Goal: Use online tool/utility: Utilize a website feature to perform a specific function

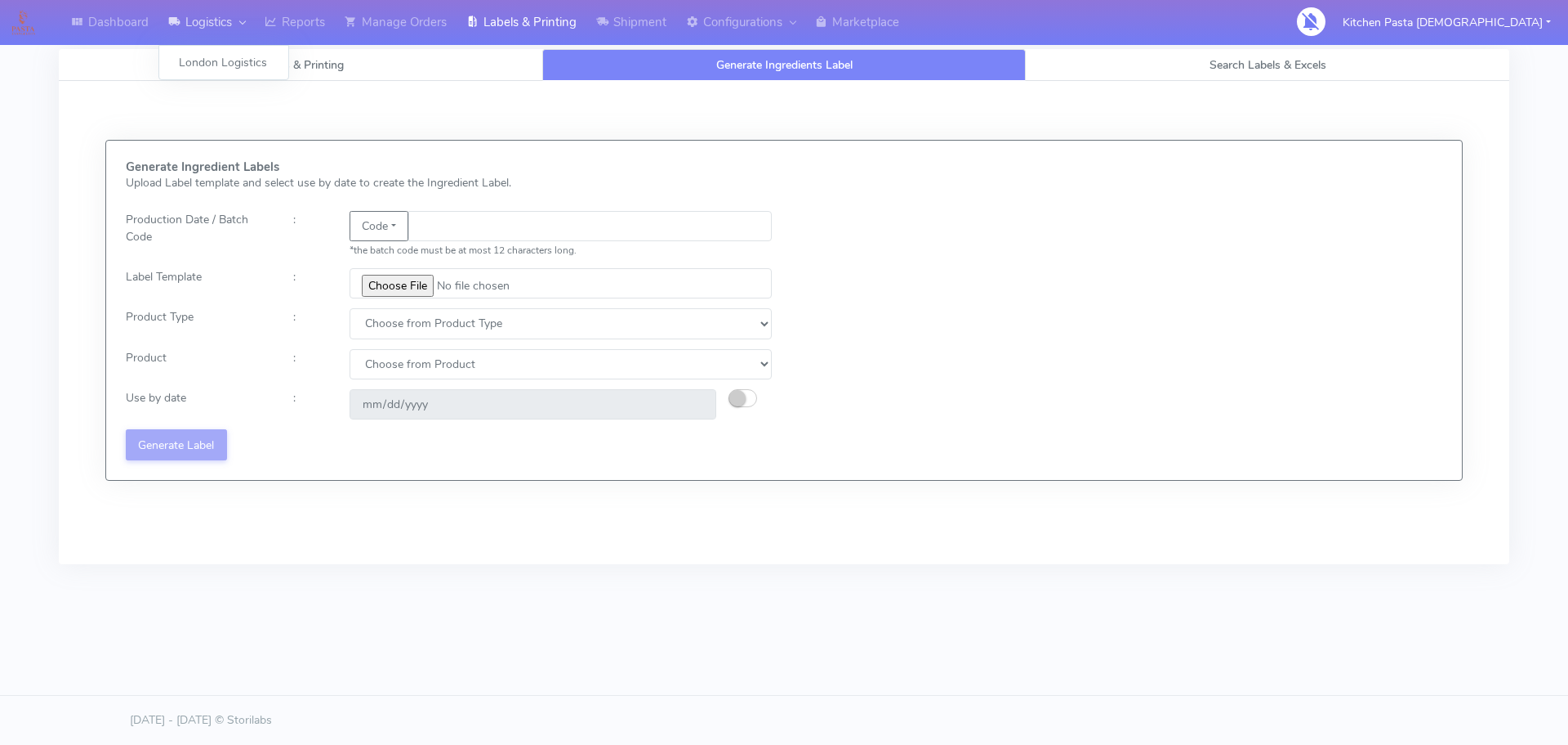
click at [242, 3] on link "Logistics" at bounding box center [206, 22] width 97 height 44
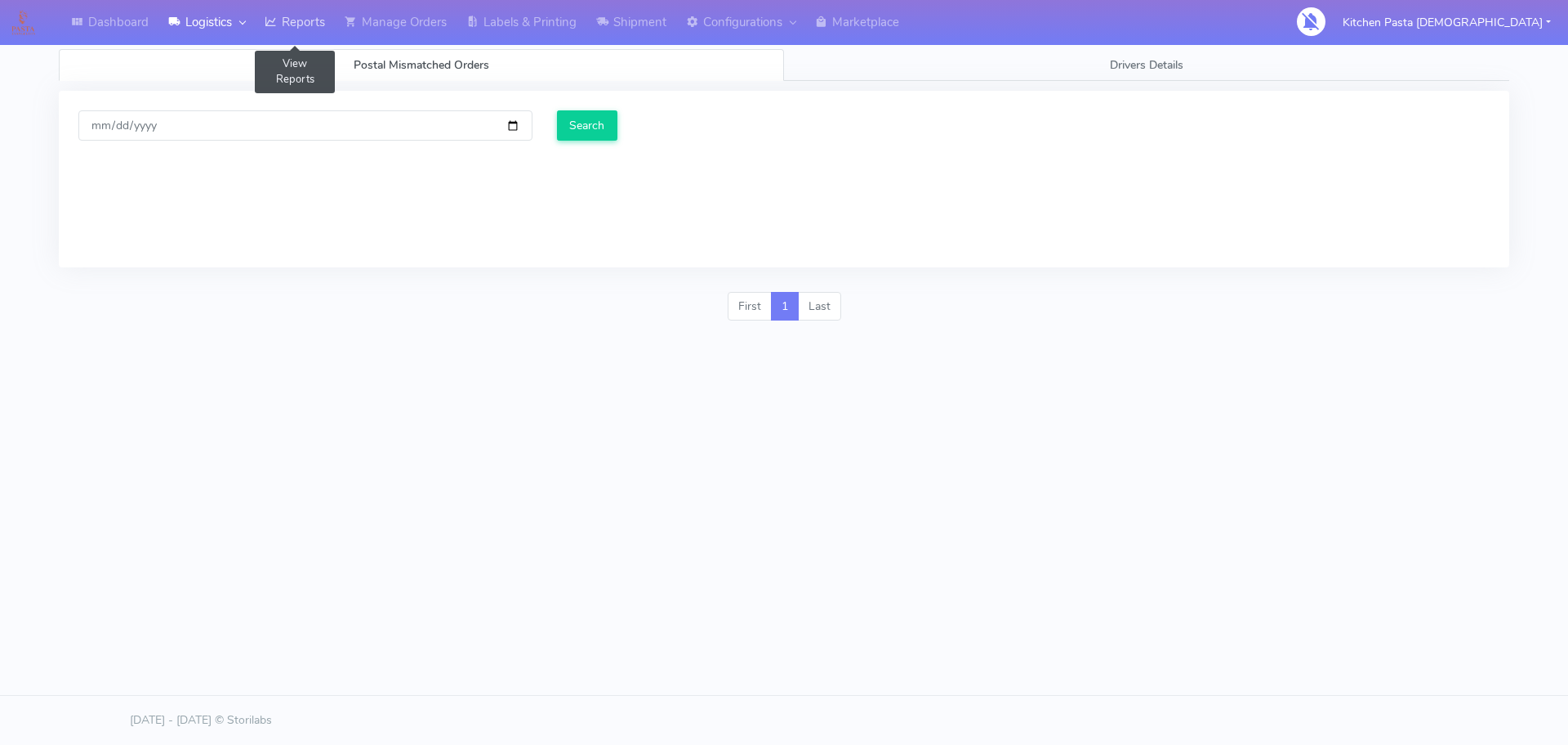
click at [318, 35] on link "Reports" at bounding box center [294, 22] width 80 height 44
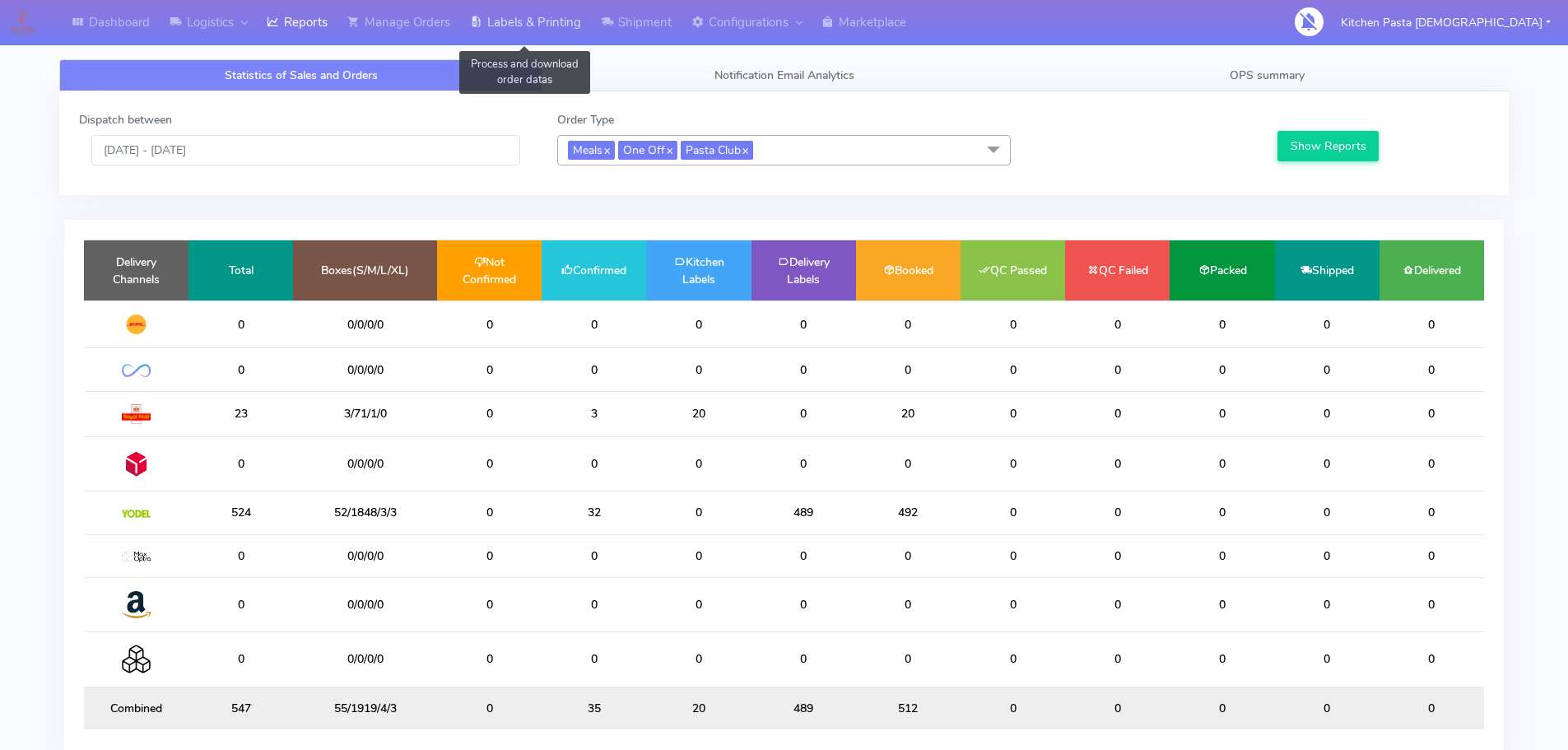
click at [566, 20] on link "Labels & Printing" at bounding box center [525, 22] width 131 height 45
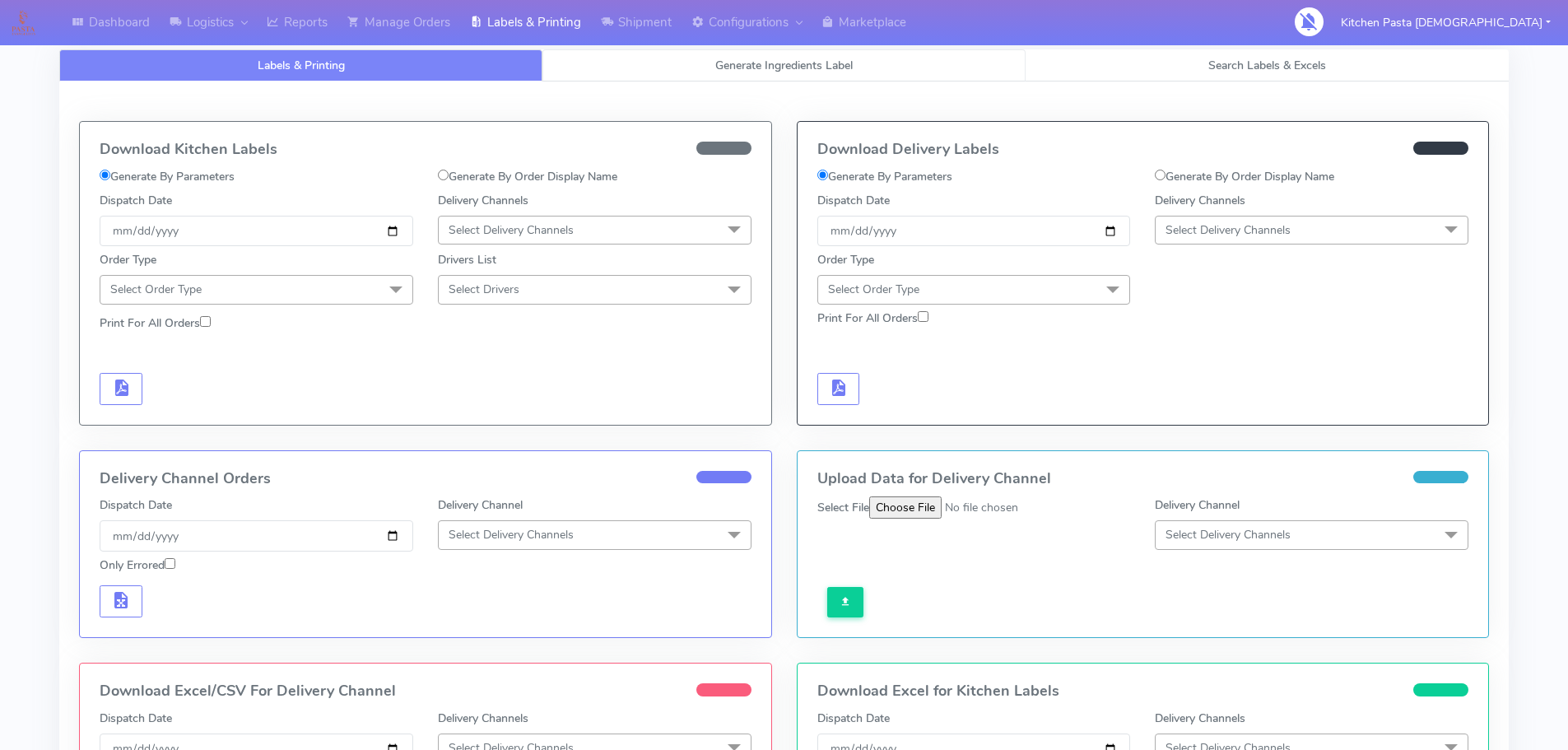
click at [745, 55] on link "Generate Ingredients Label" at bounding box center [784, 66] width 484 height 32
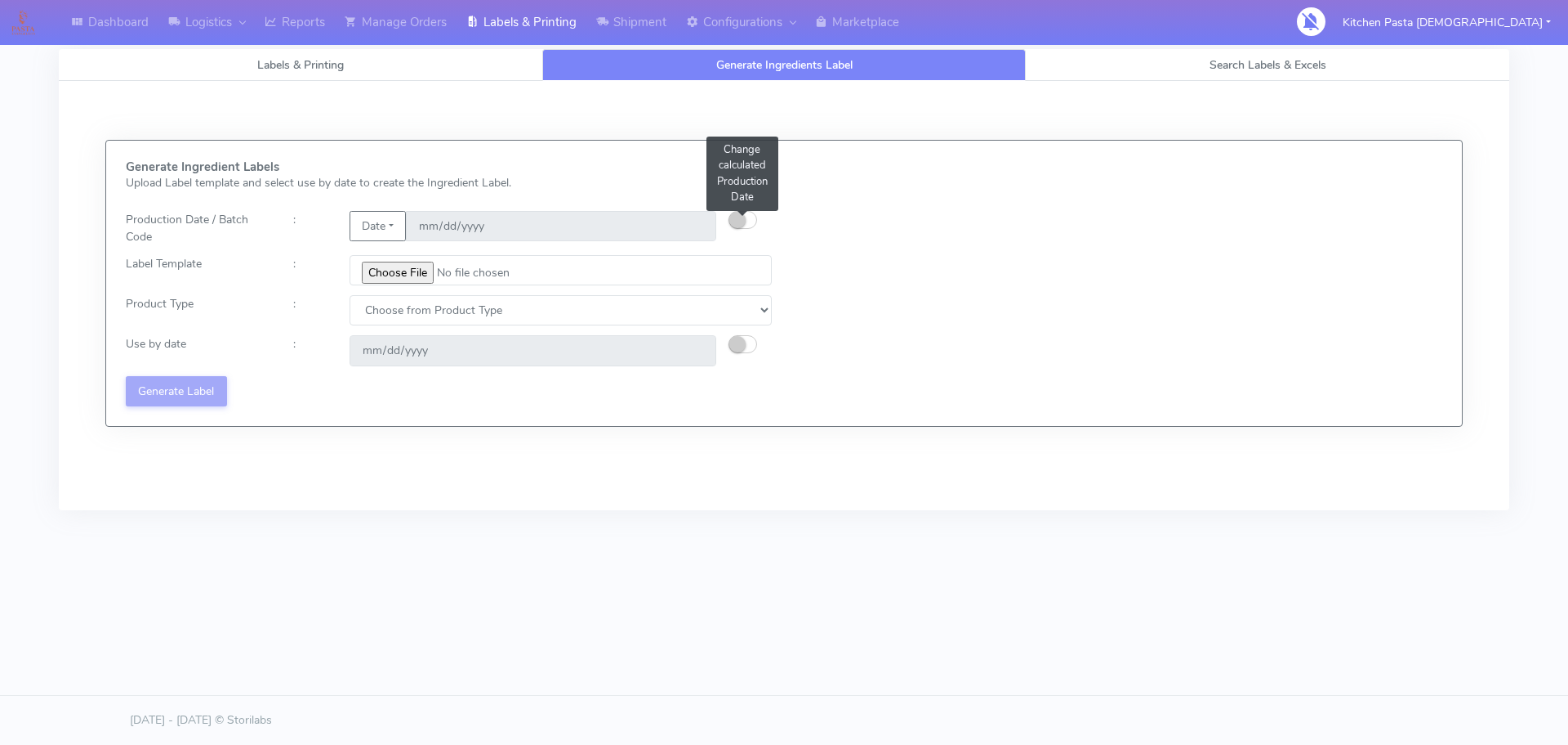
click at [742, 211] on button "button" at bounding box center [743, 219] width 29 height 18
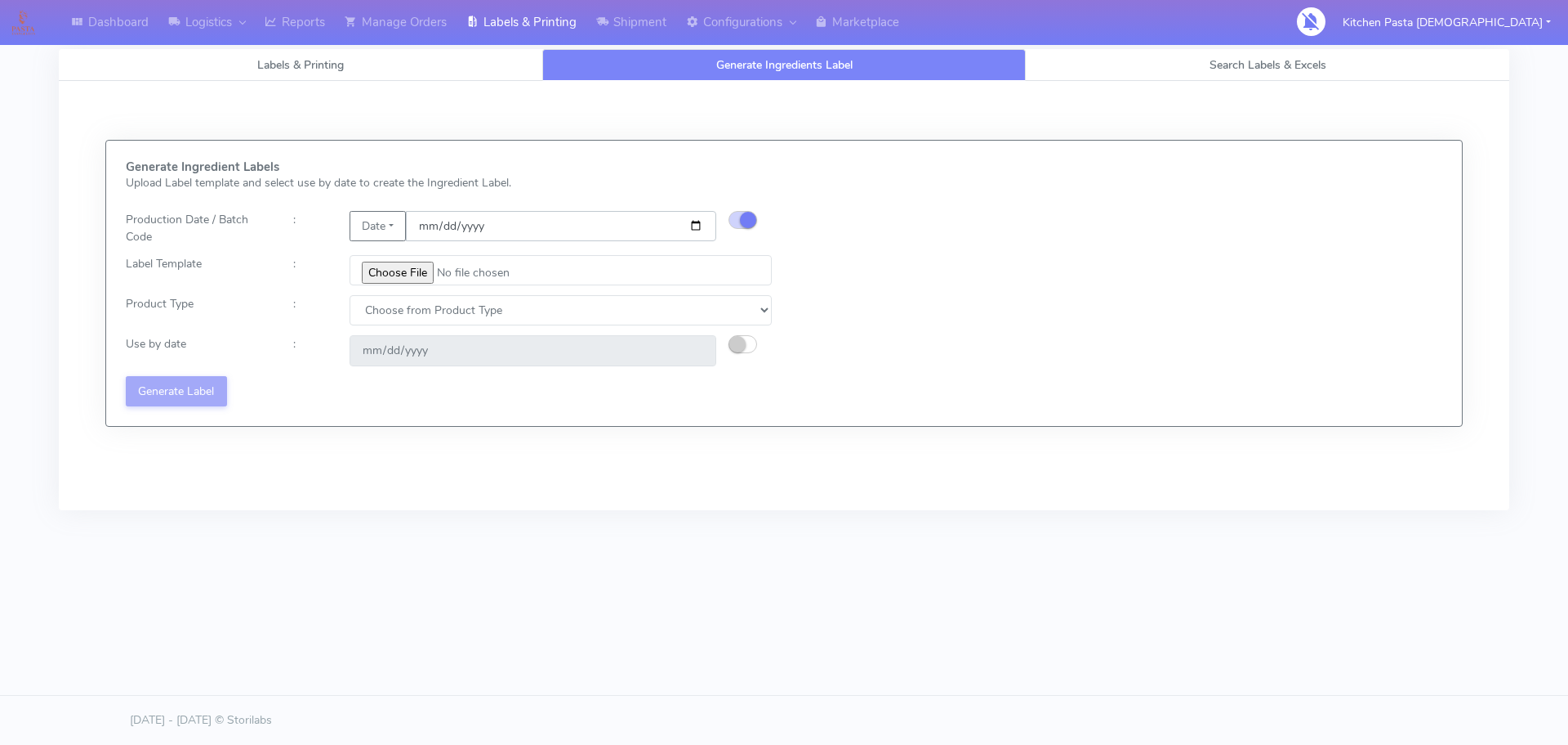
click at [694, 219] on input "[DATE]" at bounding box center [561, 225] width 310 height 31
click at [303, 45] on div "Labels & Printing Generate Ingredients Label Search Labels & Excels Download Ki…" at bounding box center [784, 282] width 1450 height 505
click at [509, 11] on link "Labels & Printing" at bounding box center [521, 22] width 130 height 44
click at [512, 13] on link "Labels & Printing" at bounding box center [521, 22] width 130 height 44
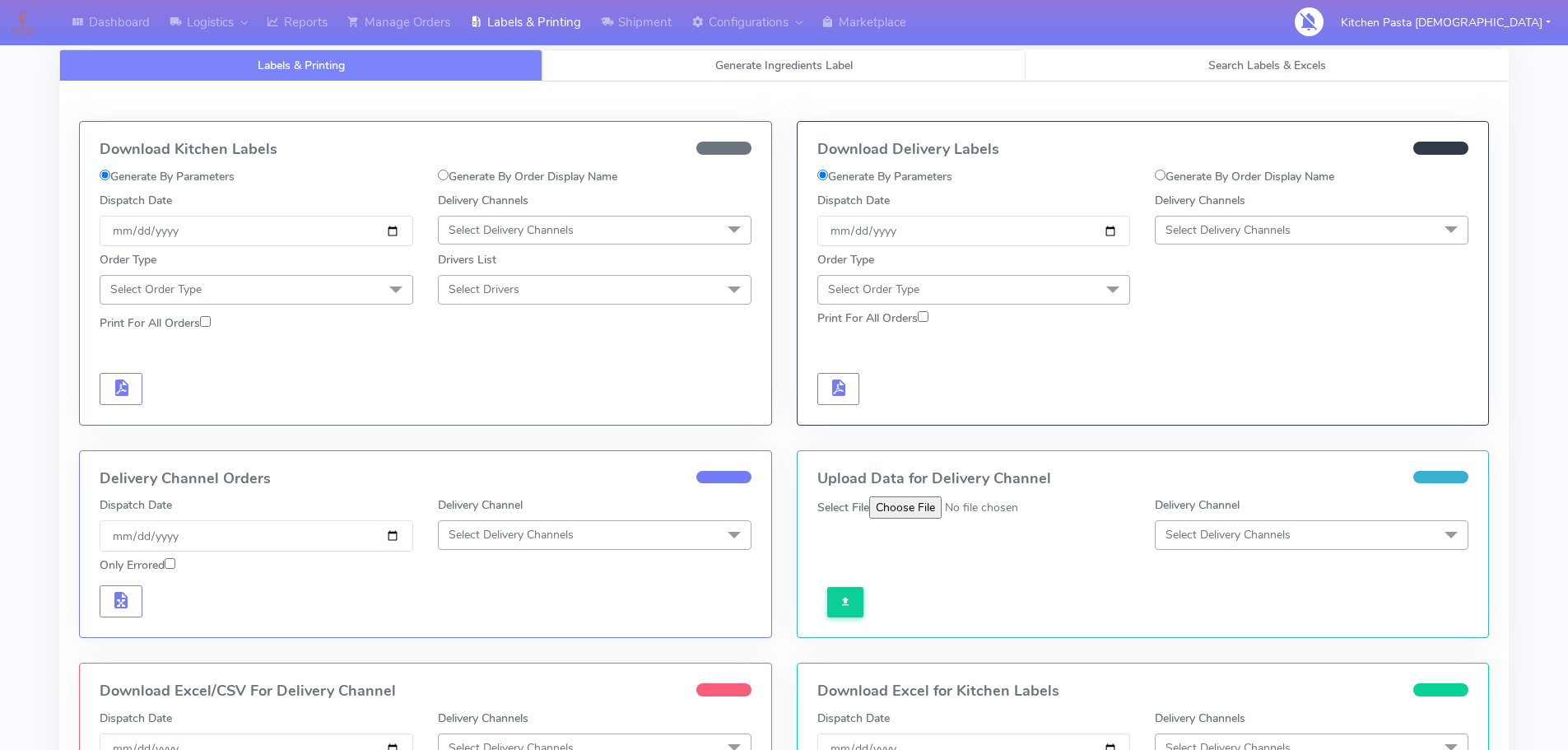
click at [927, 69] on link "Generate Ingredients Label" at bounding box center [784, 66] width 484 height 32
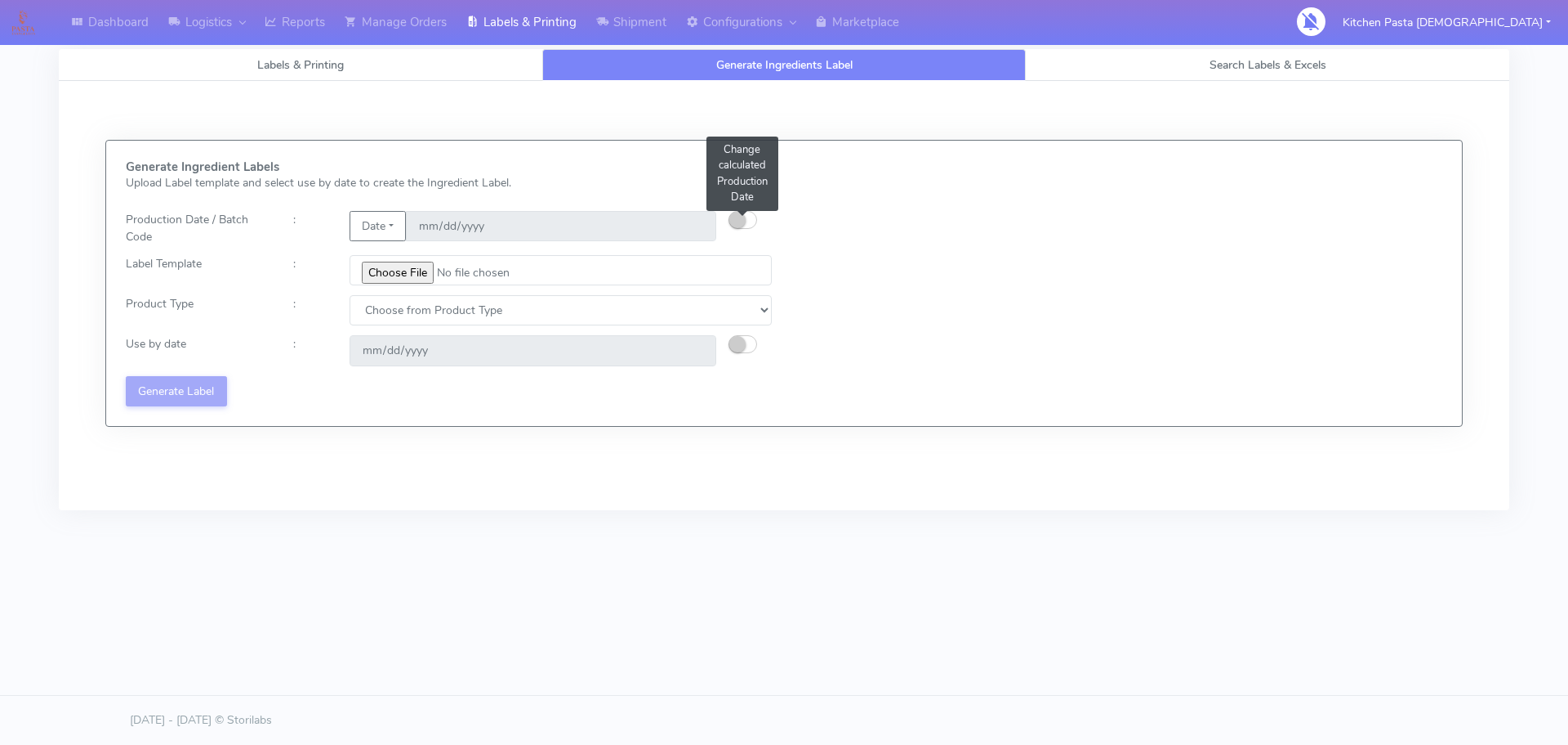
click at [745, 219] on small "button" at bounding box center [738, 219] width 17 height 17
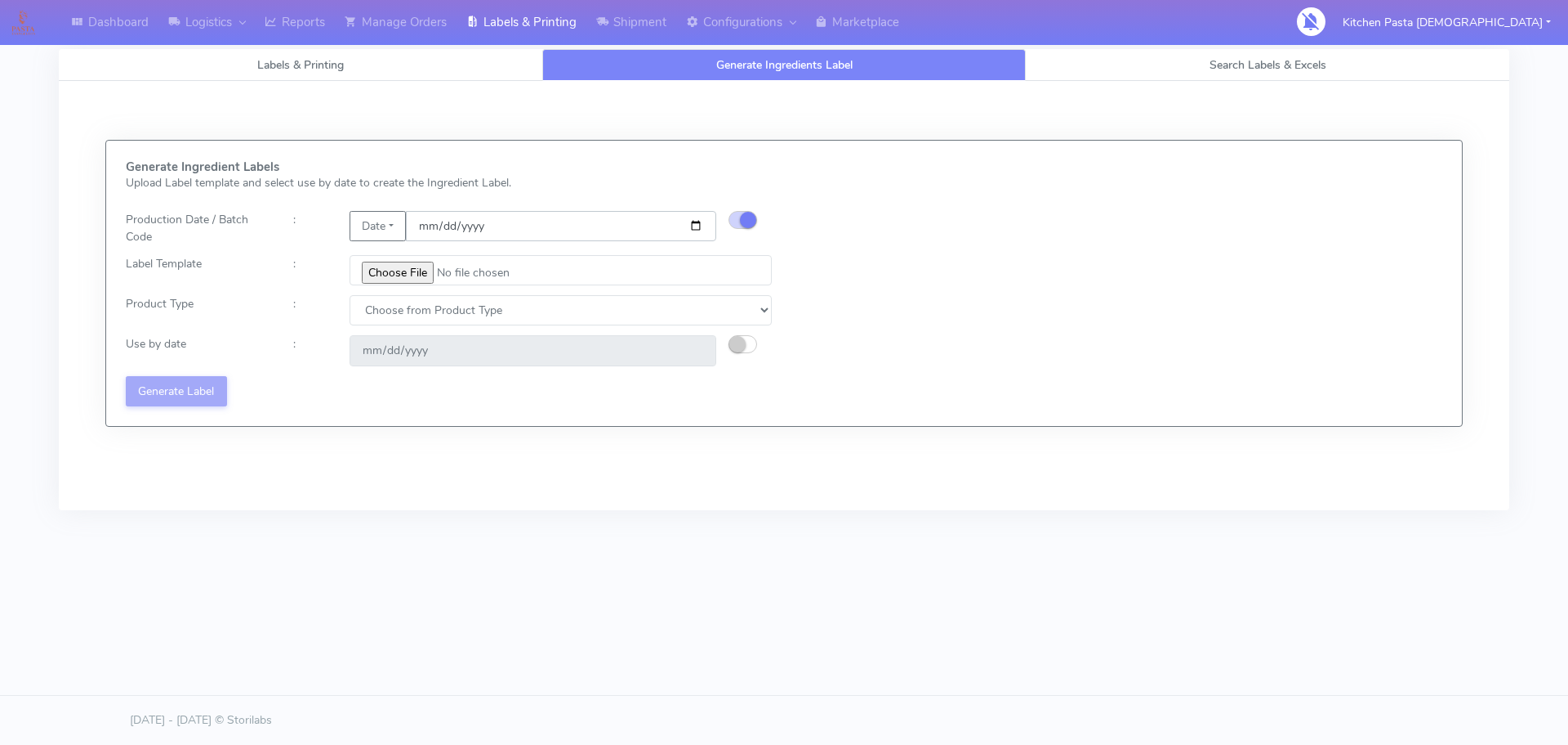
click at [687, 223] on input "[DATE]" at bounding box center [561, 225] width 310 height 31
click at [697, 219] on input "[DATE]" at bounding box center [561, 225] width 310 height 31
type input "[DATE]"
click at [422, 283] on input "file" at bounding box center [561, 270] width 423 height 31
type input "C:\fakepath\Classic Tiramisu V1.jpg"
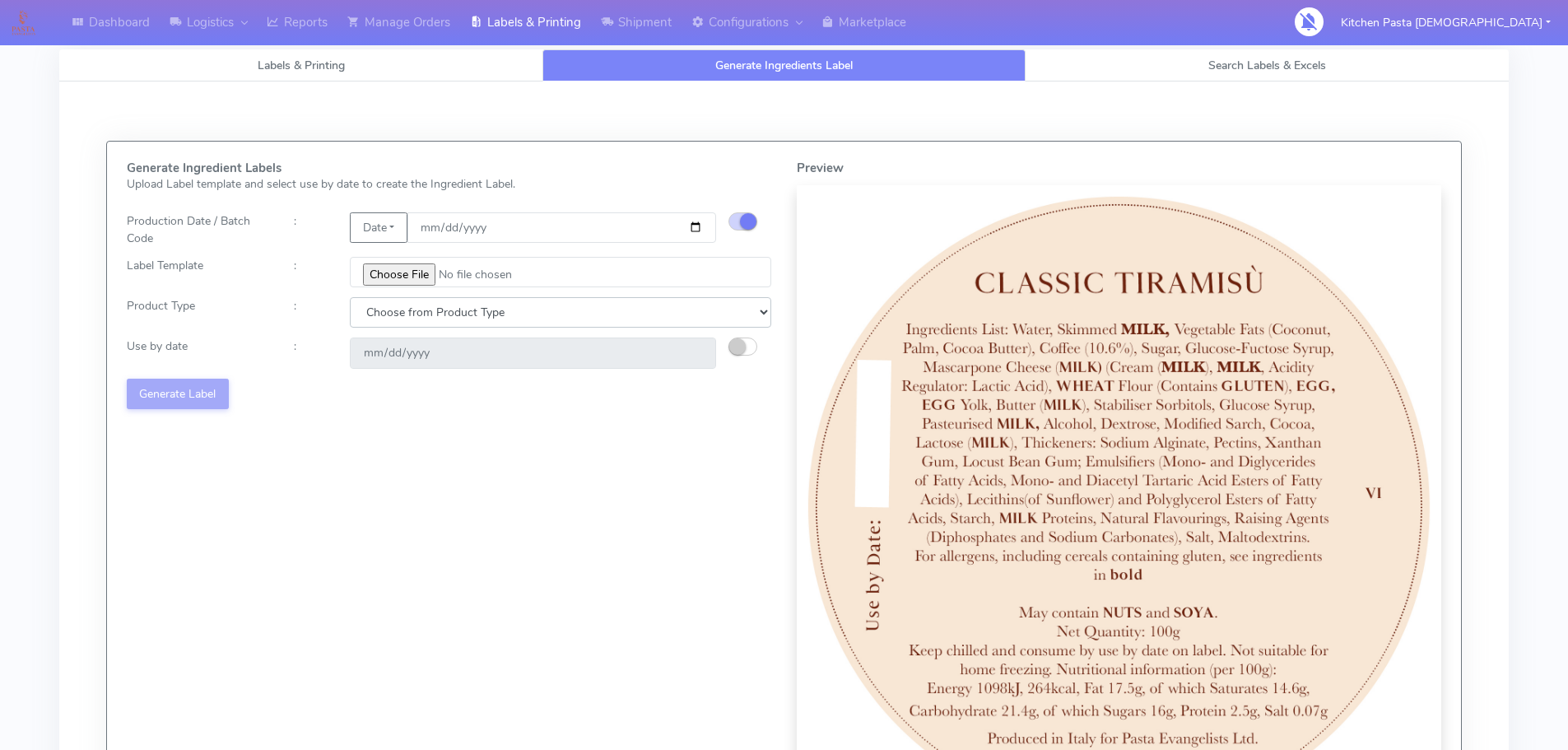
click at [513, 313] on select "Choose from Product Type ECOM ERETAIL CIRCULAR CIRC_DESERTS LASAGNE" at bounding box center [561, 312] width 422 height 31
select select "3"
click at [350, 297] on select "Choose from Product Type ECOM ERETAIL CIRCULAR CIRC_DESERTS LASAGNE" at bounding box center [561, 312] width 422 height 31
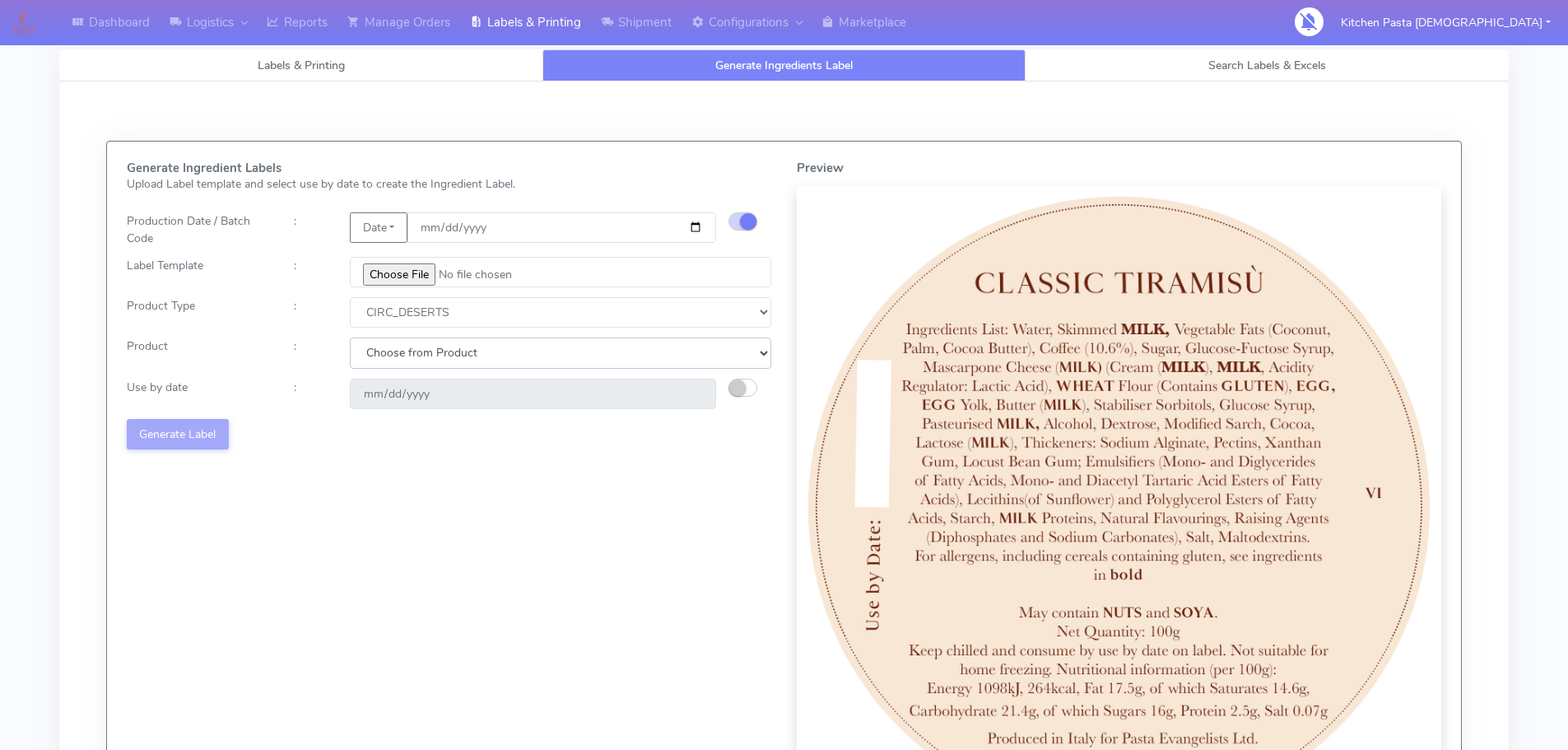
drag, startPoint x: 485, startPoint y: 349, endPoint x: 485, endPoint y: 367, distance: 18.0
click at [485, 349] on select "Choose from Product CLASSIC_TIRAMISU CREMA_AMARENA PROFITEROLES" at bounding box center [561, 352] width 422 height 31
select select "0"
click at [350, 337] on select "Choose from Product CLASSIC_TIRAMISU CREMA_AMARENA PROFITEROLES" at bounding box center [561, 352] width 422 height 31
type input "[DATE]"
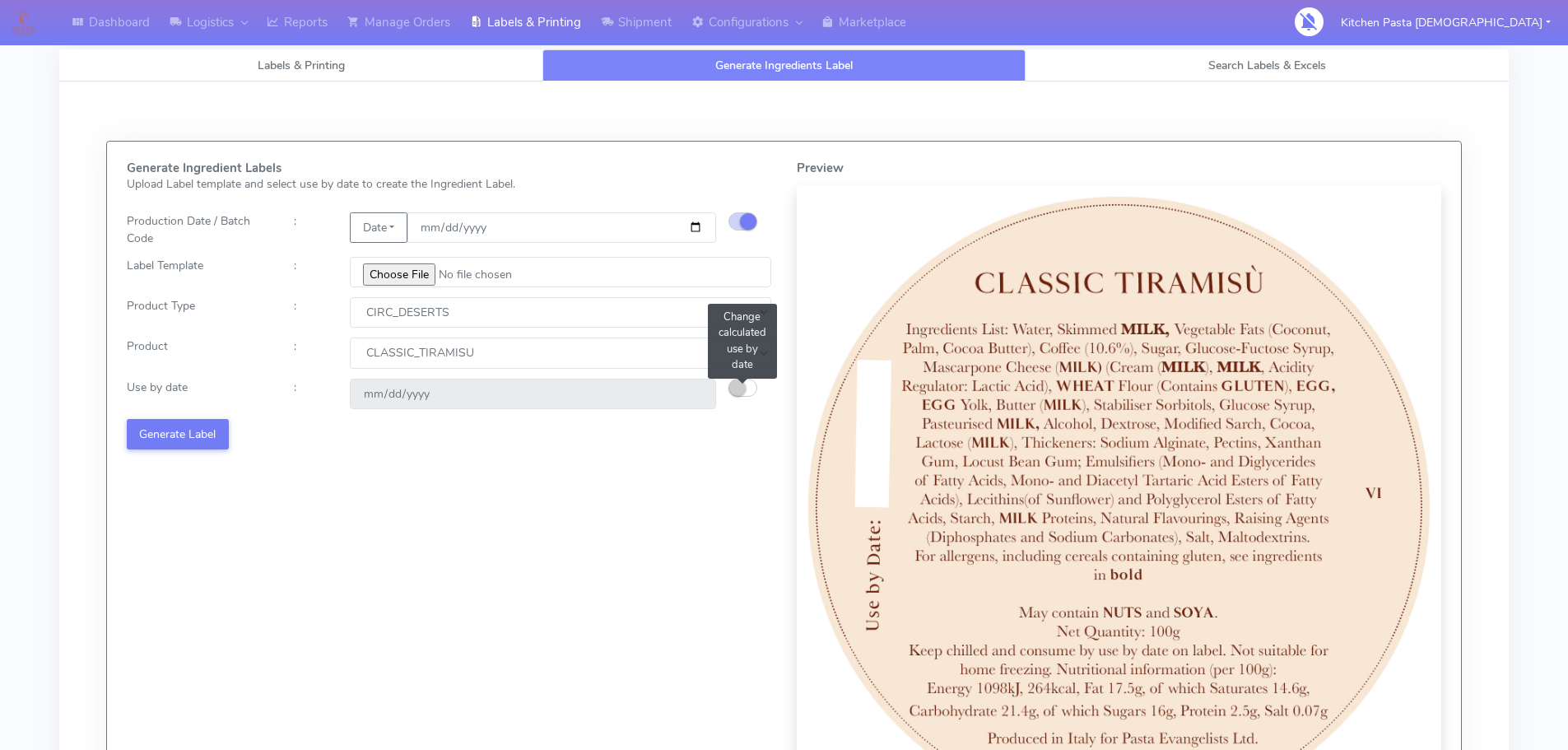
click at [747, 386] on button "button" at bounding box center [742, 388] width 29 height 18
